Goal: Navigation & Orientation: Find specific page/section

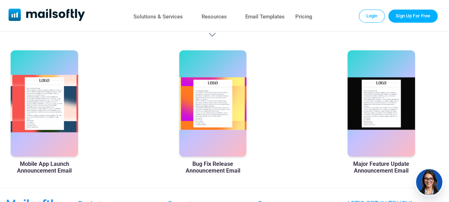
scroll to position [0, 12]
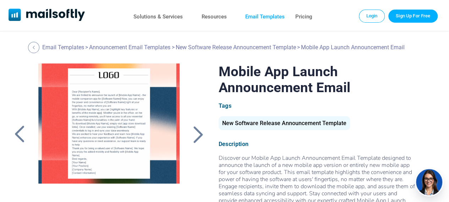
click at [268, 16] on link "Email Templates" at bounding box center [264, 17] width 39 height 10
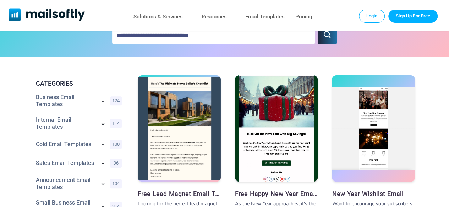
scroll to position [73, 0]
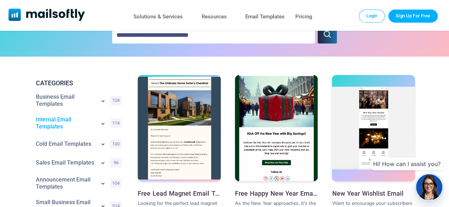
click at [58, 126] on link "Internal Email Templates" at bounding box center [66, 123] width 60 height 14
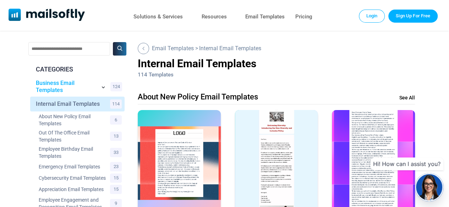
click at [51, 83] on link "Business Email Templates" at bounding box center [66, 87] width 60 height 14
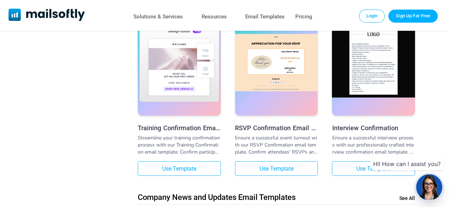
scroll to position [907, 0]
